Goal: Use online tool/utility: Utilize a website feature to perform a specific function

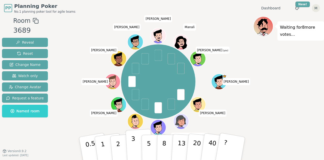
click at [135, 142] on button "3" at bounding box center [139, 147] width 28 height 39
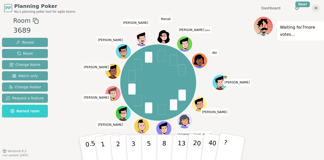
click at [228, 58] on div "[PERSON_NAME] [PERSON_NAME] [PERSON_NAME] [PERSON_NAME] [PERSON_NAME] [PERSON_N…" at bounding box center [158, 82] width 190 height 114
click at [120, 147] on button "2" at bounding box center [123, 148] width 29 height 40
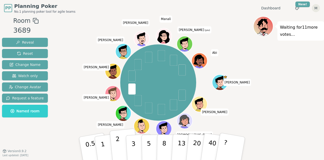
click at [120, 147] on button "2" at bounding box center [123, 148] width 29 height 40
click at [131, 147] on p "3" at bounding box center [134, 149] width 6 height 28
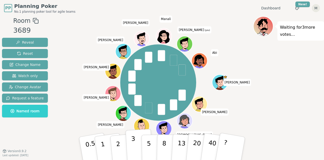
click at [133, 144] on p "3" at bounding box center [134, 149] width 6 height 28
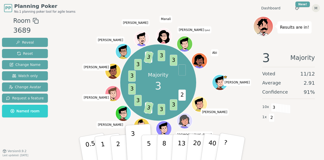
click at [58, 85] on div "Room 3689 Reveal Reset Change Name Watch only Change Avatar Request a feature N…" at bounding box center [162, 85] width 324 height 139
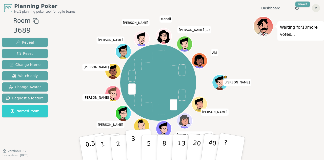
click at [130, 138] on button "3" at bounding box center [139, 147] width 28 height 39
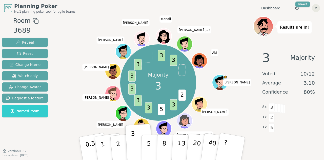
drag, startPoint x: 64, startPoint y: 54, endPoint x: 65, endPoint y: 76, distance: 21.3
click at [65, 76] on div "Majority 3 2 3 5 3 3 3 3 3 3 3 [PERSON_NAME] [PERSON_NAME] [PERSON_NAME] [PERSO…" at bounding box center [158, 82] width 190 height 114
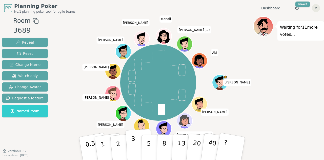
click at [132, 147] on p "3" at bounding box center [134, 149] width 6 height 28
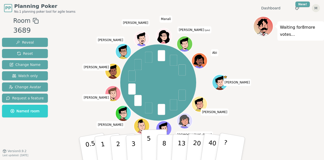
click at [146, 144] on button "5" at bounding box center [154, 148] width 26 height 38
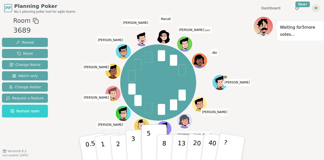
click at [134, 141] on p "3" at bounding box center [134, 149] width 6 height 28
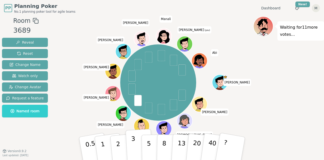
click at [132, 143] on p "3" at bounding box center [134, 149] width 6 height 28
